Goal: Information Seeking & Learning: Learn about a topic

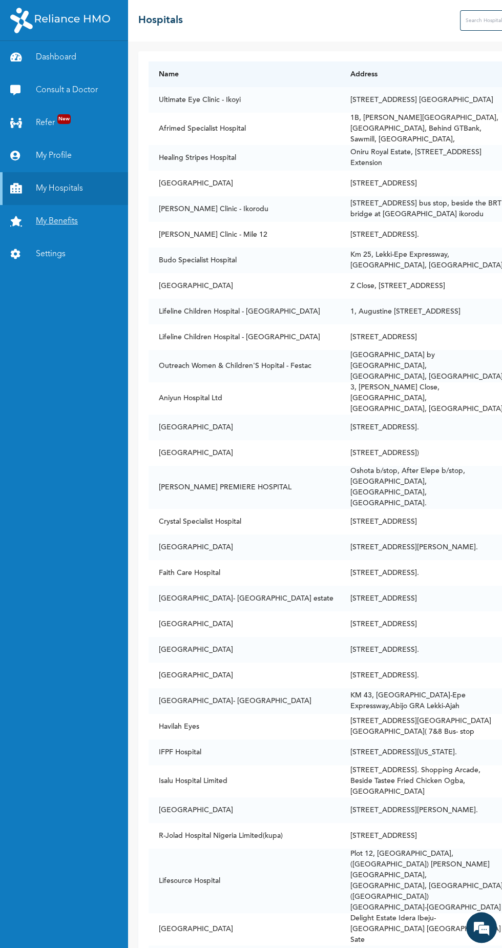
click at [60, 210] on link "My Benefits" at bounding box center [64, 221] width 128 height 33
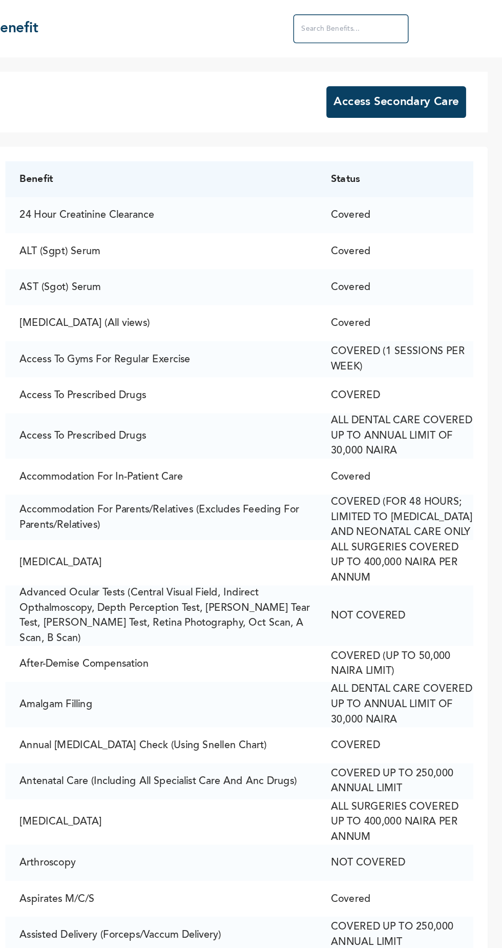
click at [376, 22] on input "text" at bounding box center [394, 20] width 82 height 20
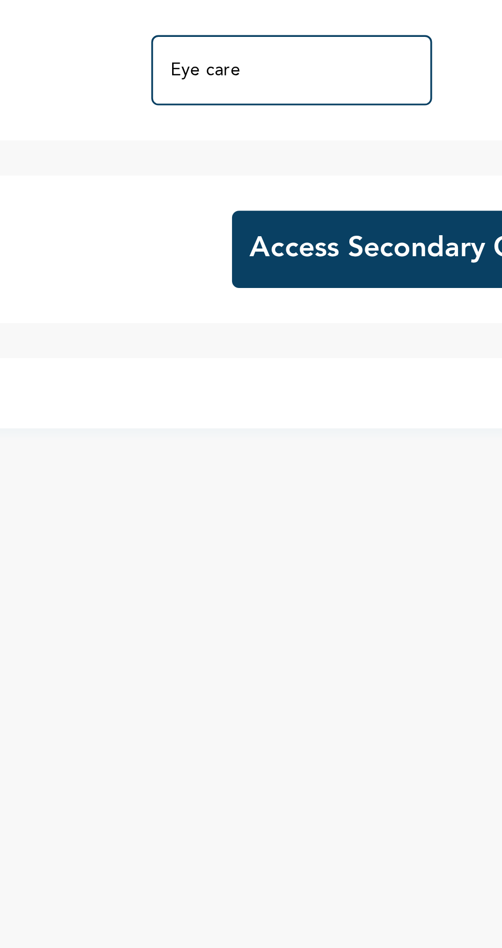
type input "Eye care"
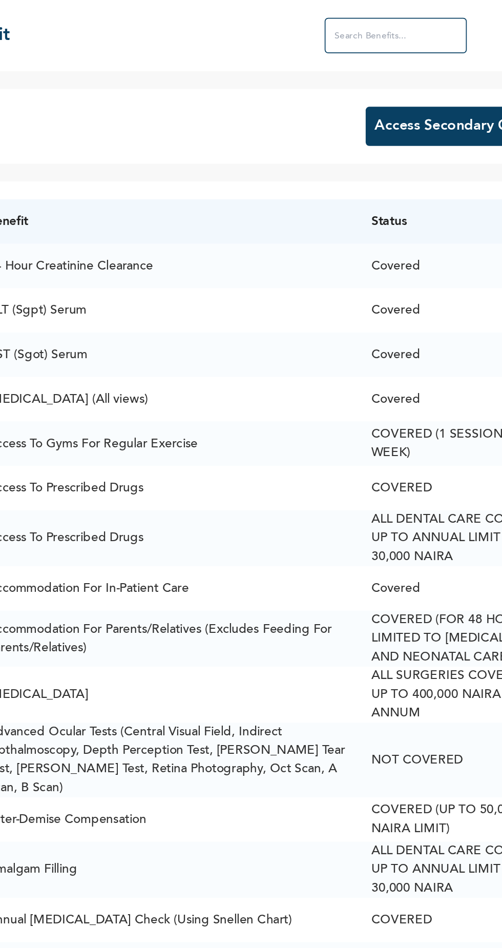
click at [409, 21] on input "text" at bounding box center [394, 20] width 82 height 20
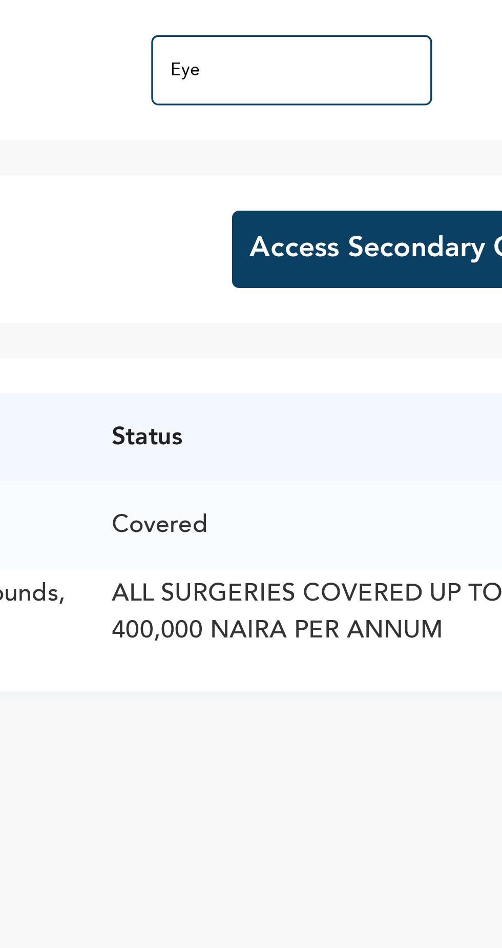
type input "Eye"
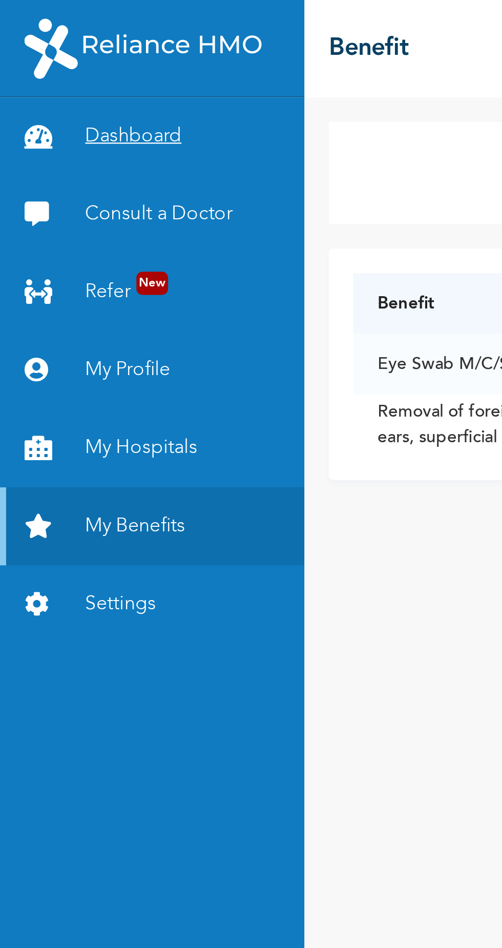
click at [85, 57] on link "Dashboard" at bounding box center [64, 57] width 128 height 33
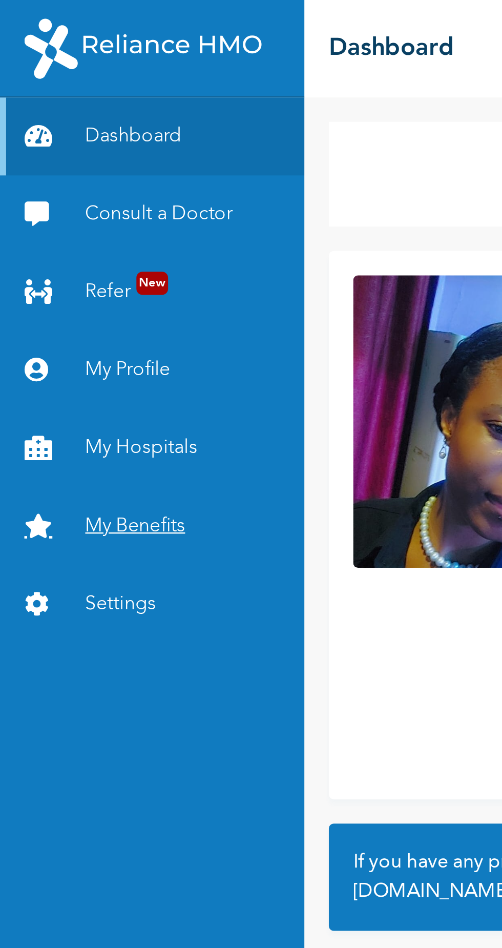
click at [78, 223] on link "My Benefits" at bounding box center [64, 221] width 128 height 33
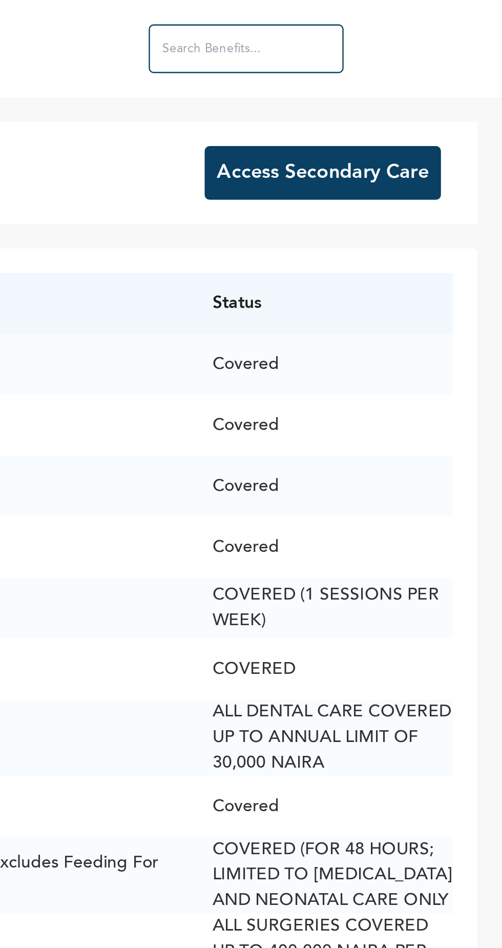
click at [410, 22] on input "text" at bounding box center [394, 20] width 82 height 20
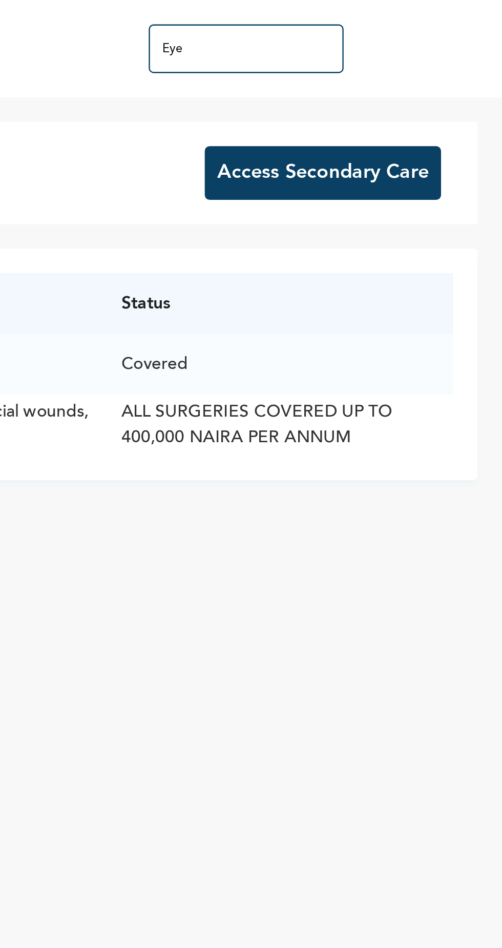
type input "Eye"
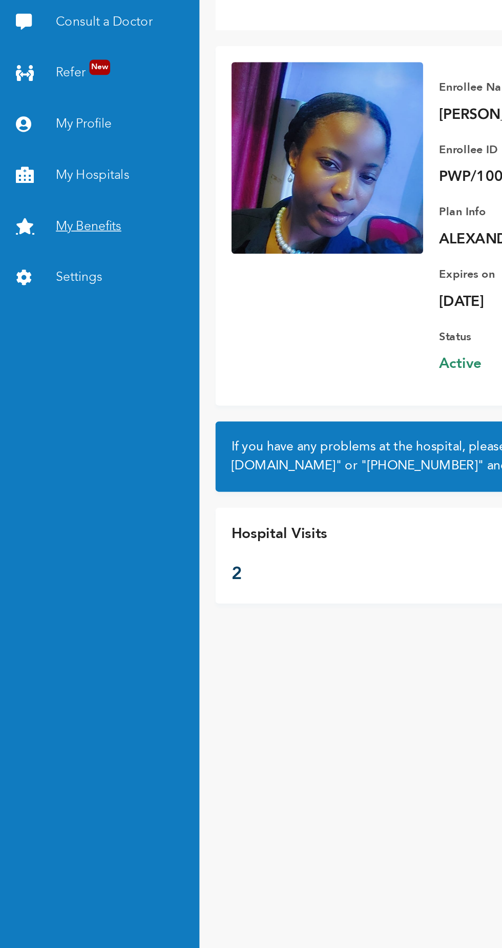
click at [51, 218] on link "My Benefits" at bounding box center [64, 221] width 128 height 33
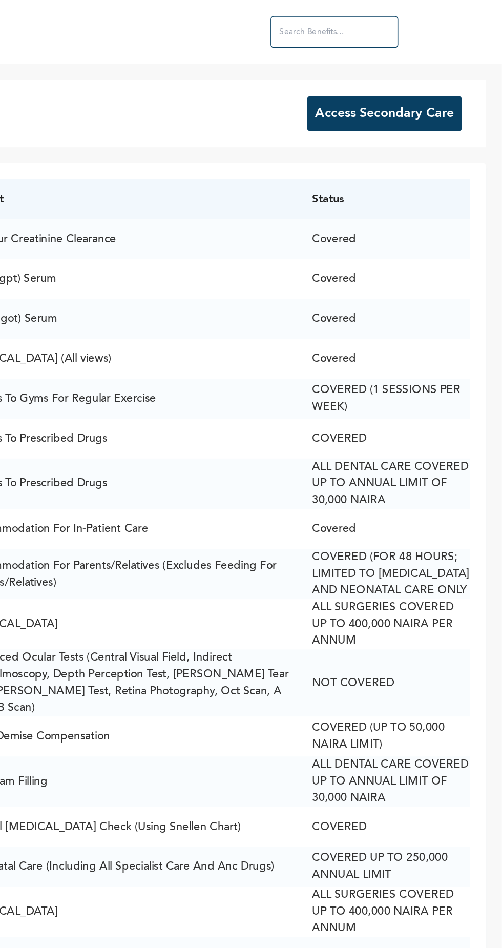
click at [366, 38] on div "☰ Benefit" at bounding box center [315, 20] width 374 height 41
click at [417, 81] on button "Access Secondary Care" at bounding box center [426, 72] width 99 height 23
click at [366, 22] on input "text" at bounding box center [394, 20] width 82 height 20
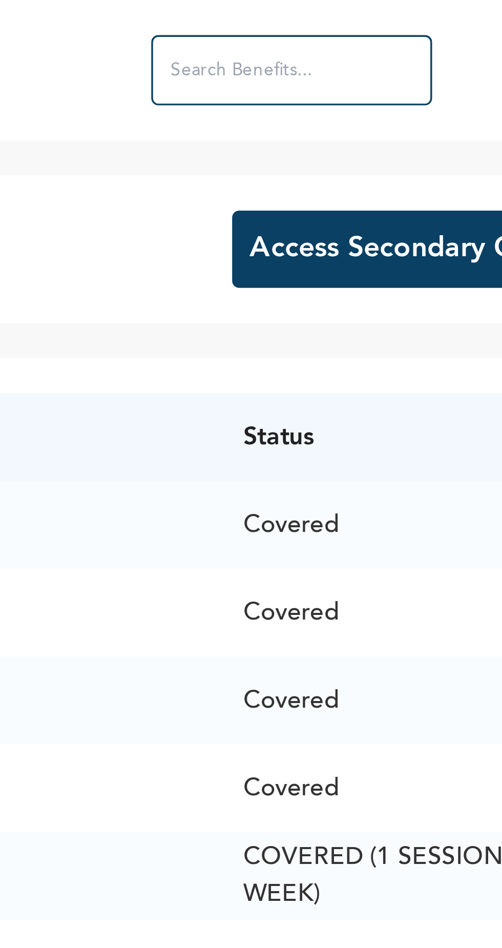
type input "Eye"
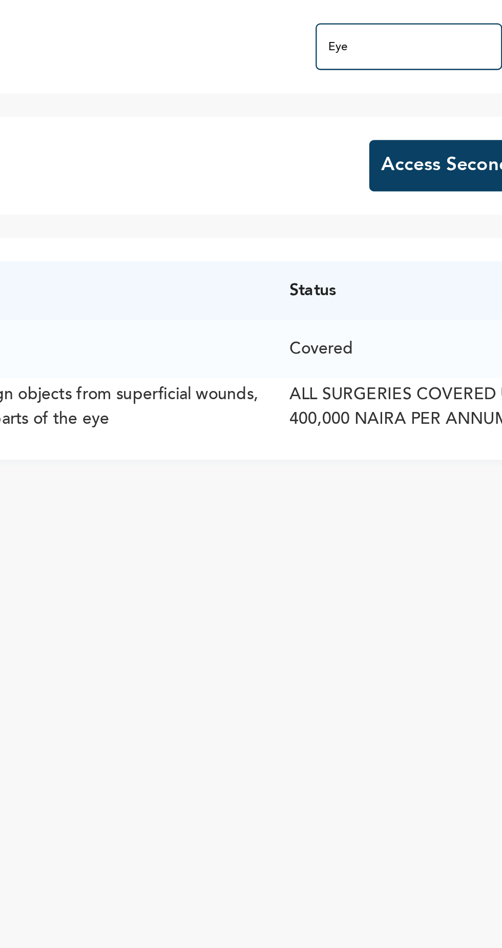
click at [215, 13] on div "☰ Benefit Eye" at bounding box center [315, 20] width 374 height 41
